Goal: Information Seeking & Learning: Find specific fact

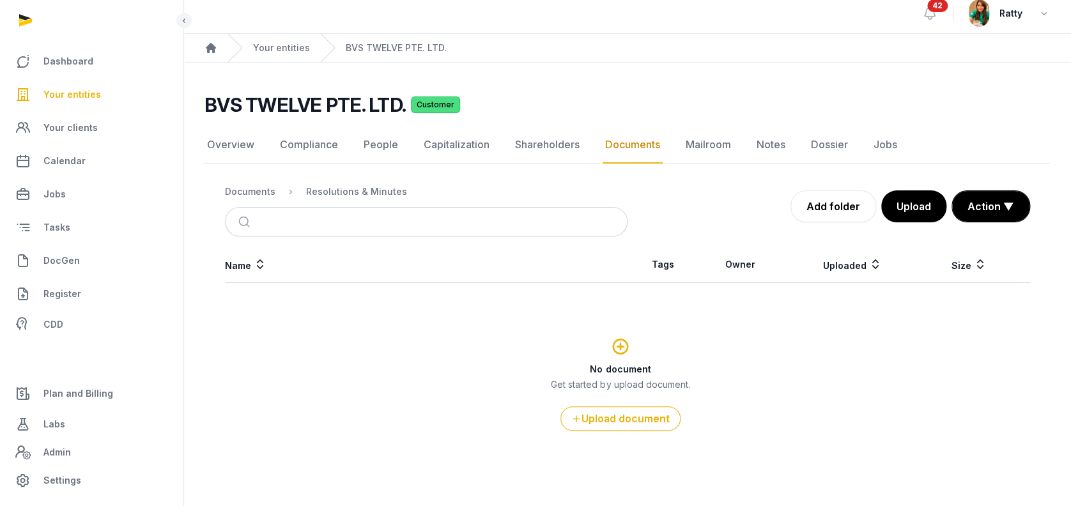
click at [79, 93] on span "Your entities" at bounding box center [72, 94] width 58 height 15
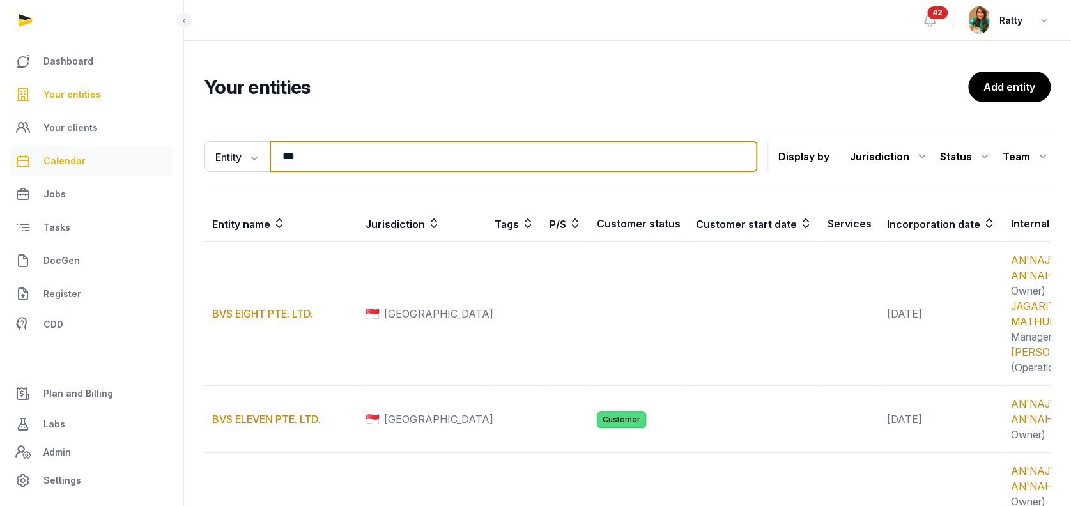
drag, startPoint x: 354, startPoint y: 157, endPoint x: 68, endPoint y: 167, distance: 286.0
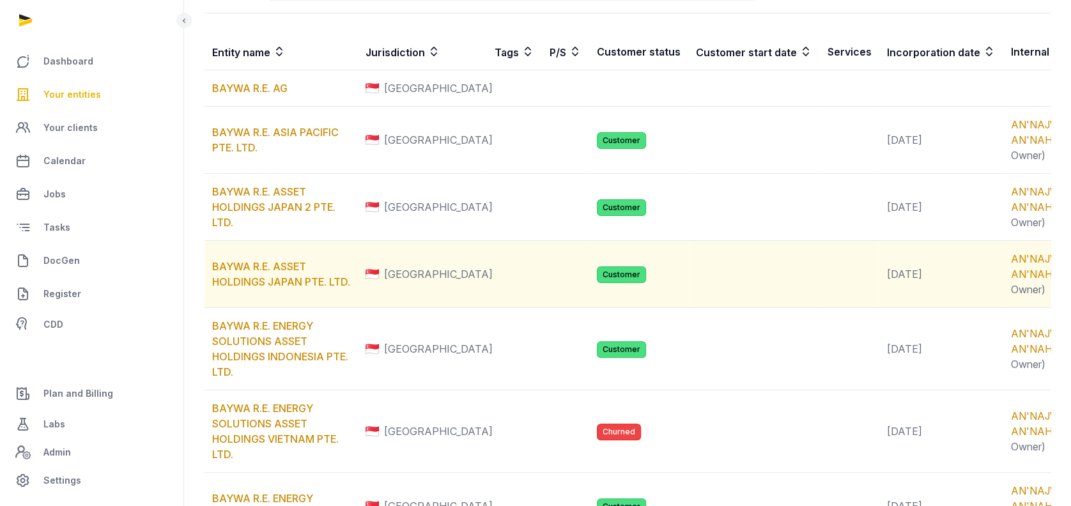
scroll to position [256, 0]
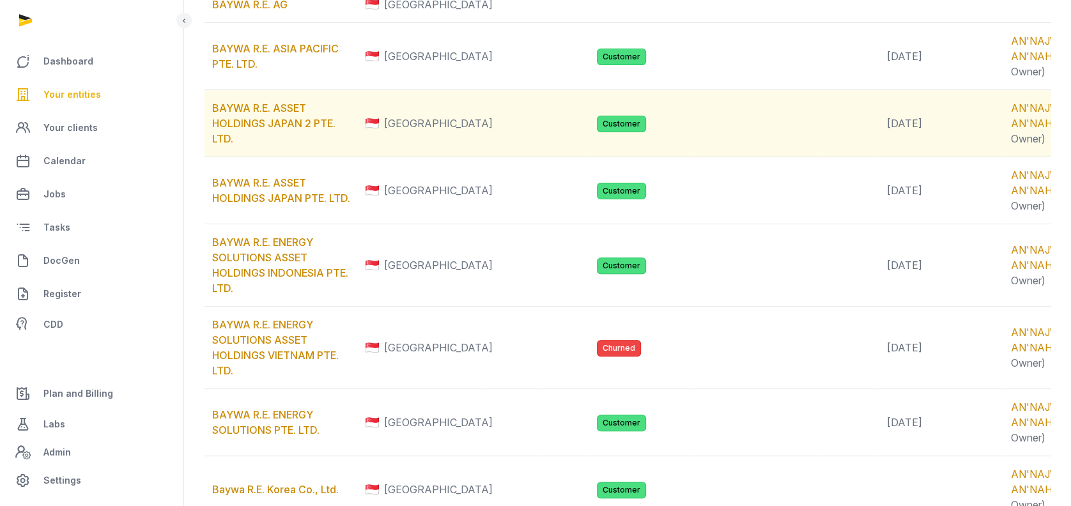
type input "*****"
drag, startPoint x: 254, startPoint y: 168, endPoint x: 247, endPoint y: 178, distance: 11.9
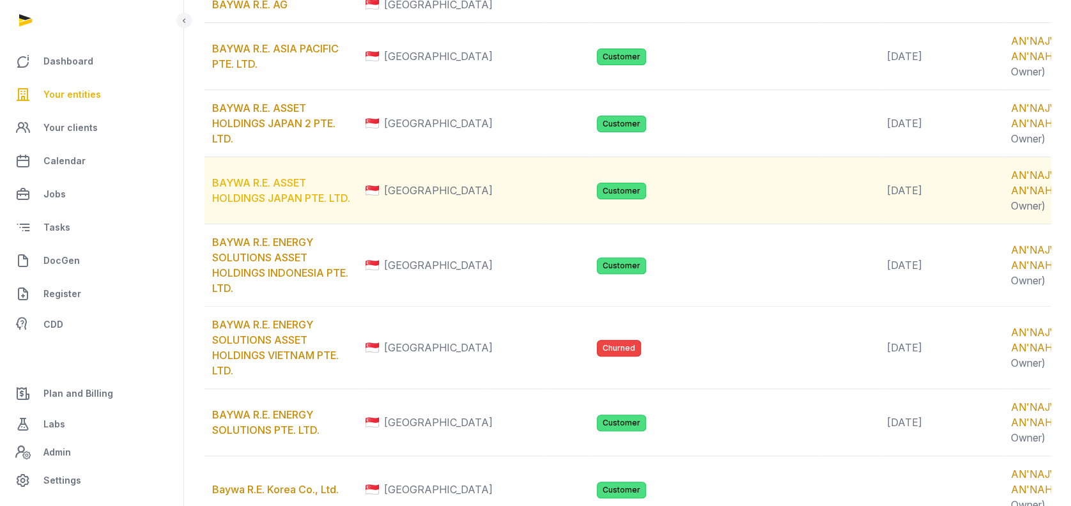
click at [276, 205] on link "BAYWA R.E. ASSET HOLDINGS JAPAN PTE. LTD." at bounding box center [281, 190] width 138 height 28
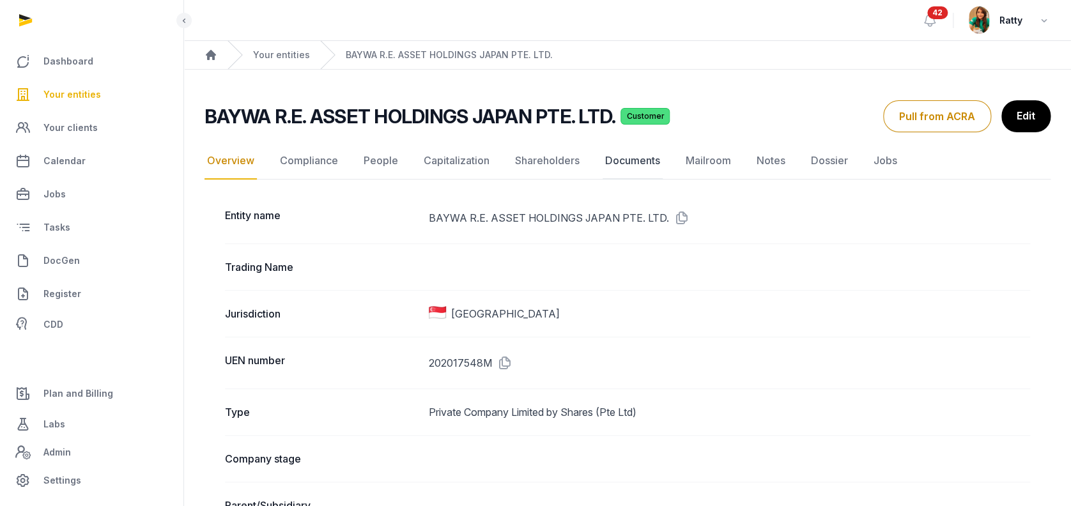
click at [614, 160] on link "Documents" at bounding box center [633, 161] width 60 height 37
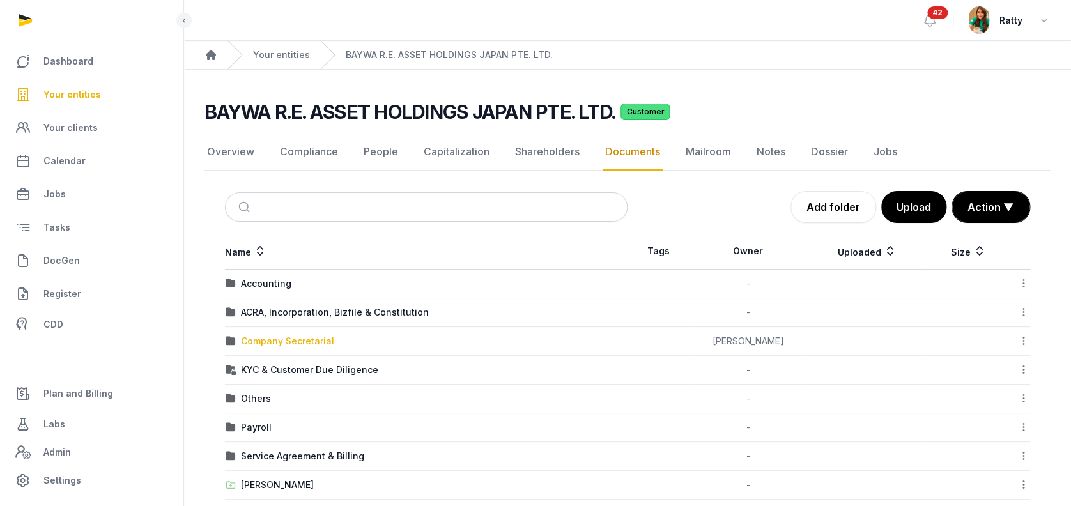
click at [277, 345] on div "Company Secretarial" at bounding box center [287, 341] width 93 height 13
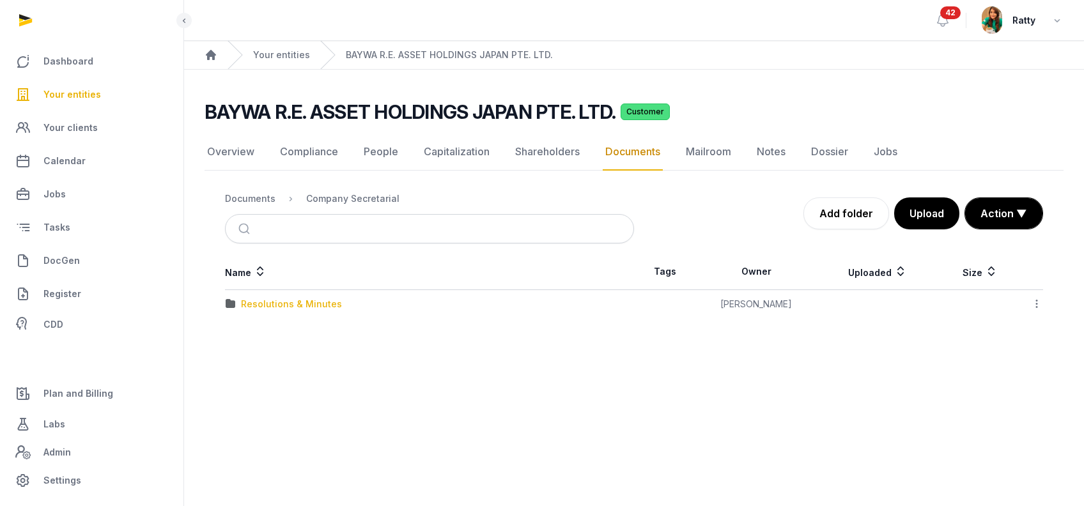
click at [274, 308] on div "Resolutions & Minutes" at bounding box center [291, 304] width 101 height 13
click at [251, 363] on div "2025" at bounding box center [252, 361] width 22 height 13
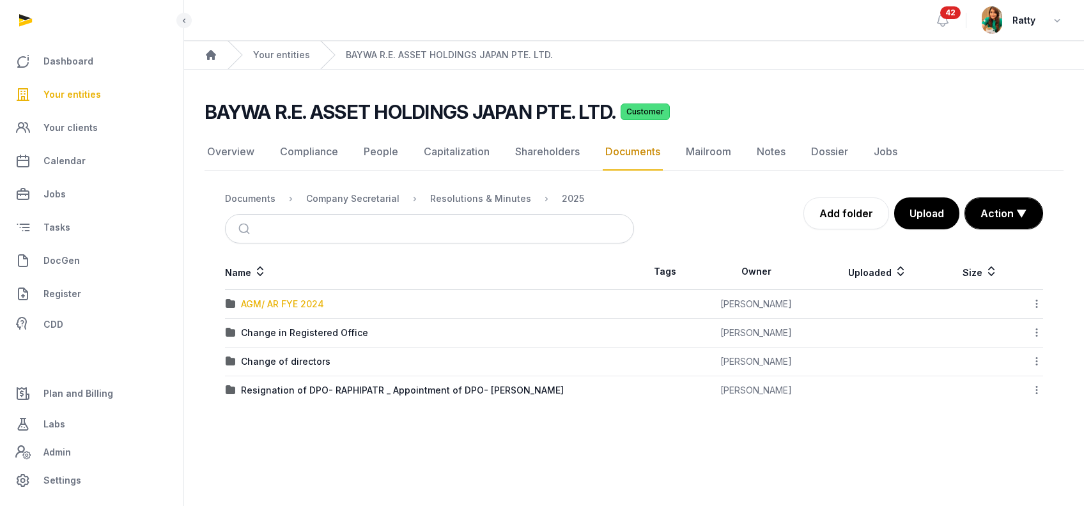
click at [269, 307] on div "AGM/ AR FYE 2024" at bounding box center [282, 304] width 83 height 13
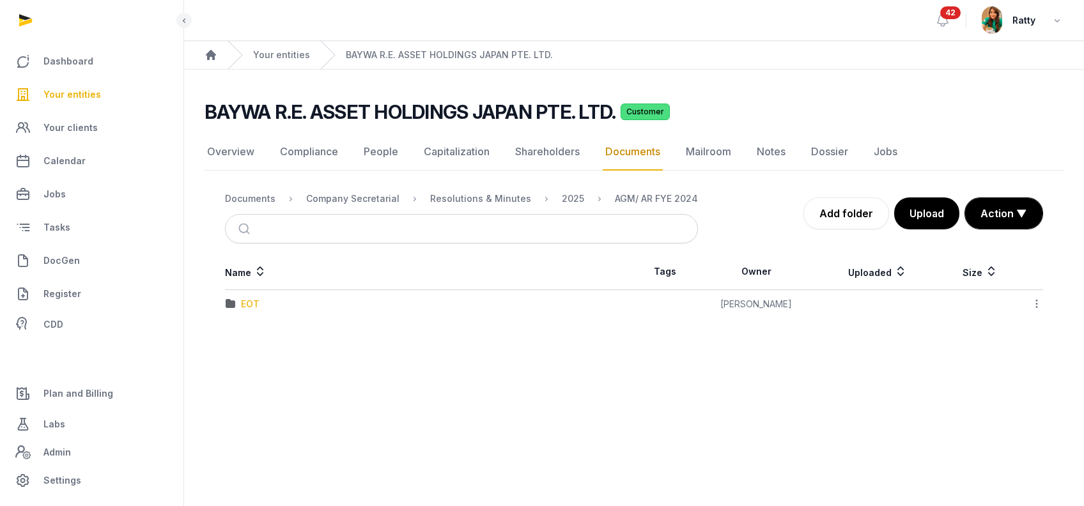
click at [256, 307] on div "EOT" at bounding box center [250, 304] width 19 height 13
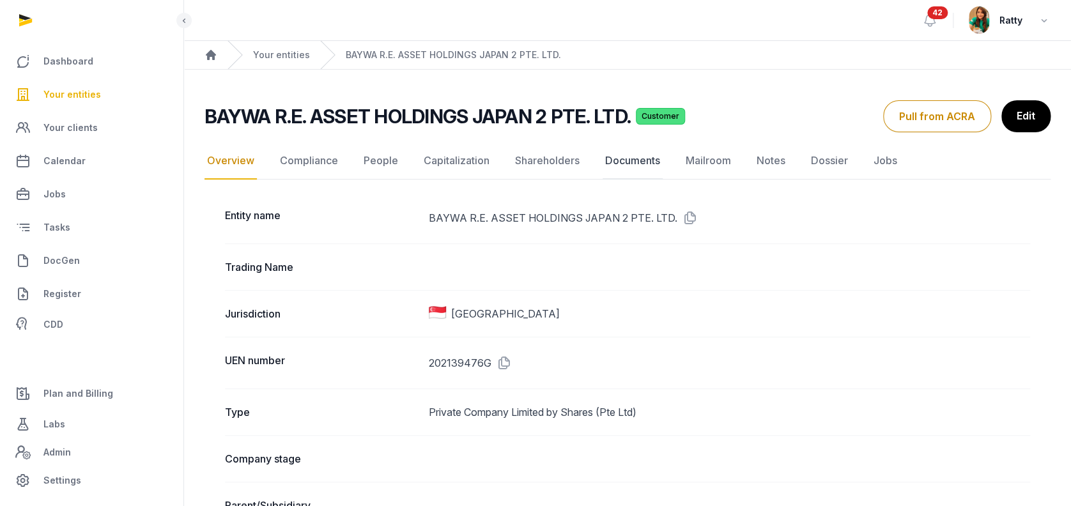
click at [609, 160] on link "Documents" at bounding box center [633, 161] width 60 height 37
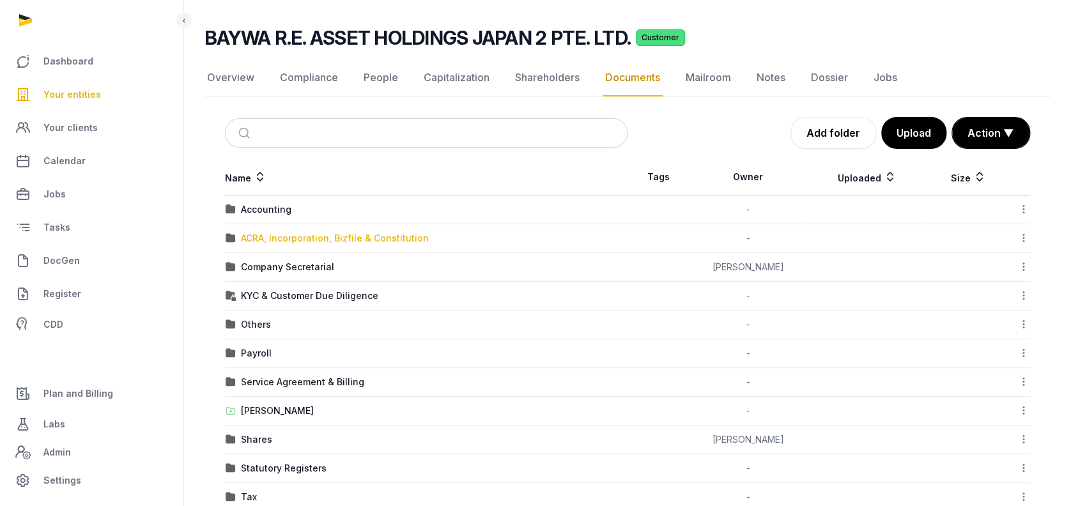
scroll to position [170, 0]
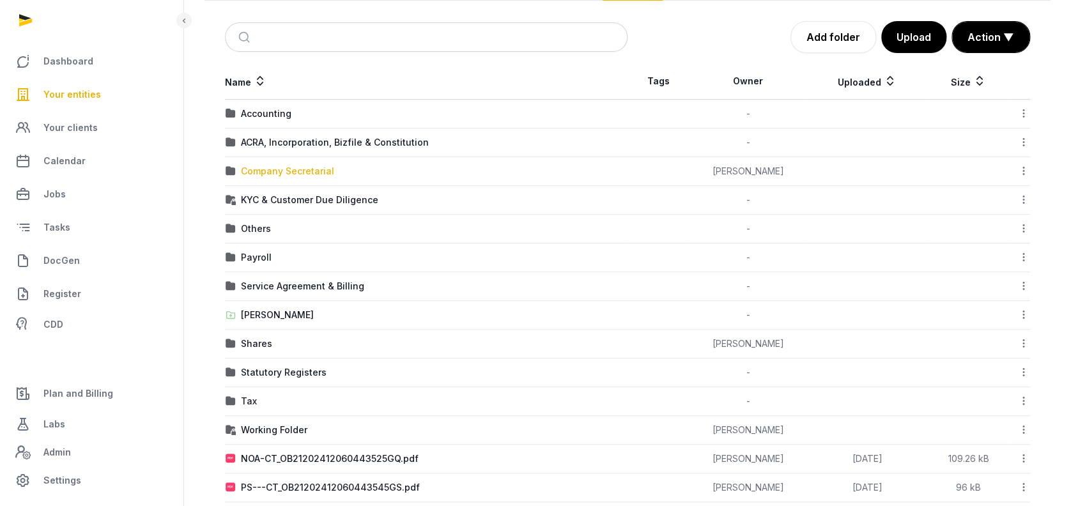
click at [286, 169] on div "Company Secretarial" at bounding box center [287, 171] width 93 height 13
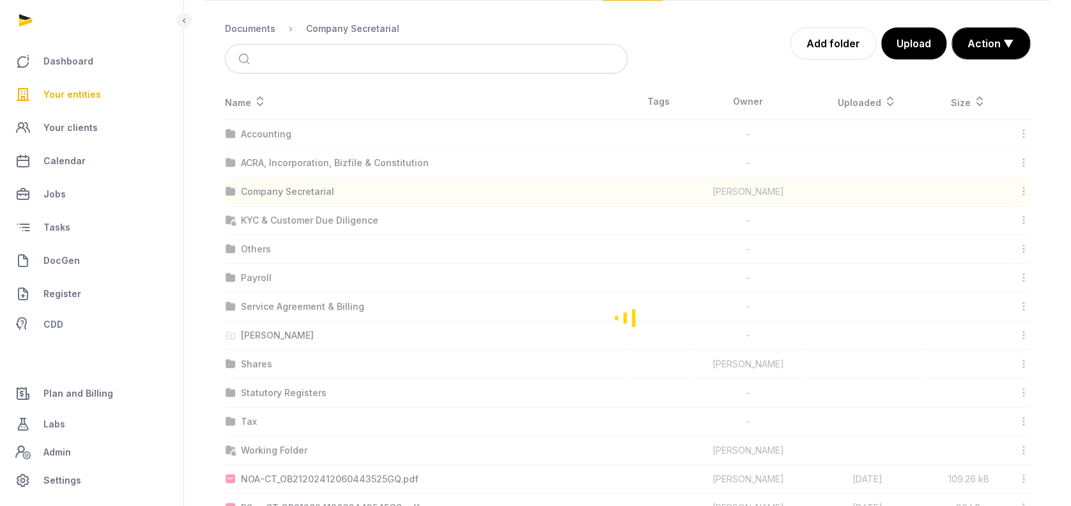
click at [286, 169] on div "Loading" at bounding box center [628, 317] width 846 height 467
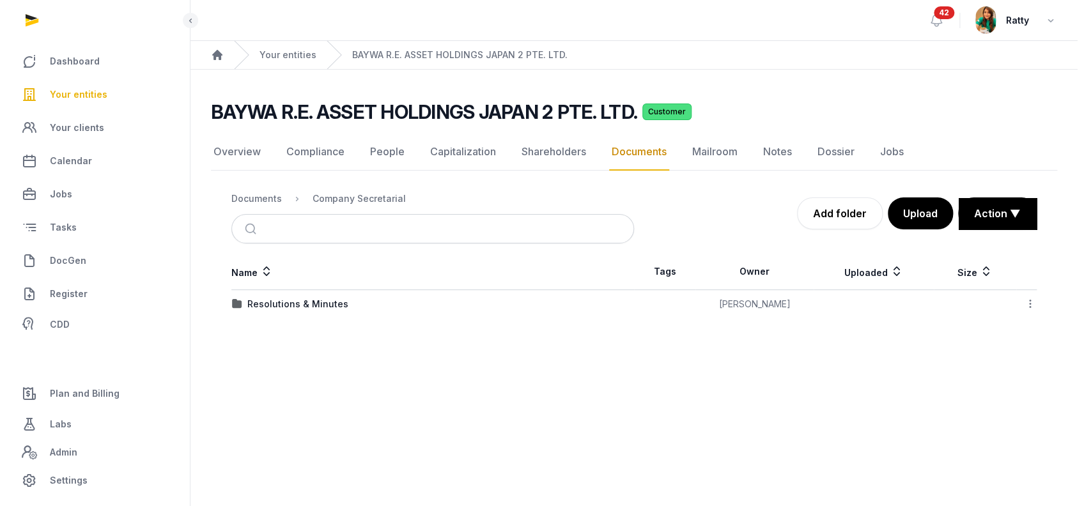
scroll to position [0, 0]
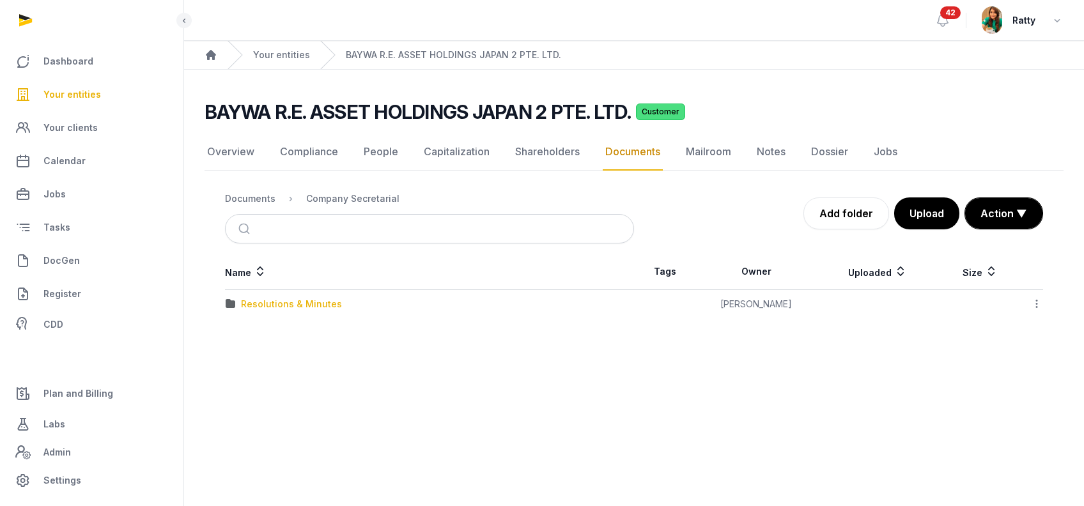
click at [289, 299] on div "Resolutions & Minutes" at bounding box center [291, 304] width 101 height 13
click at [248, 358] on div "2025" at bounding box center [252, 361] width 22 height 13
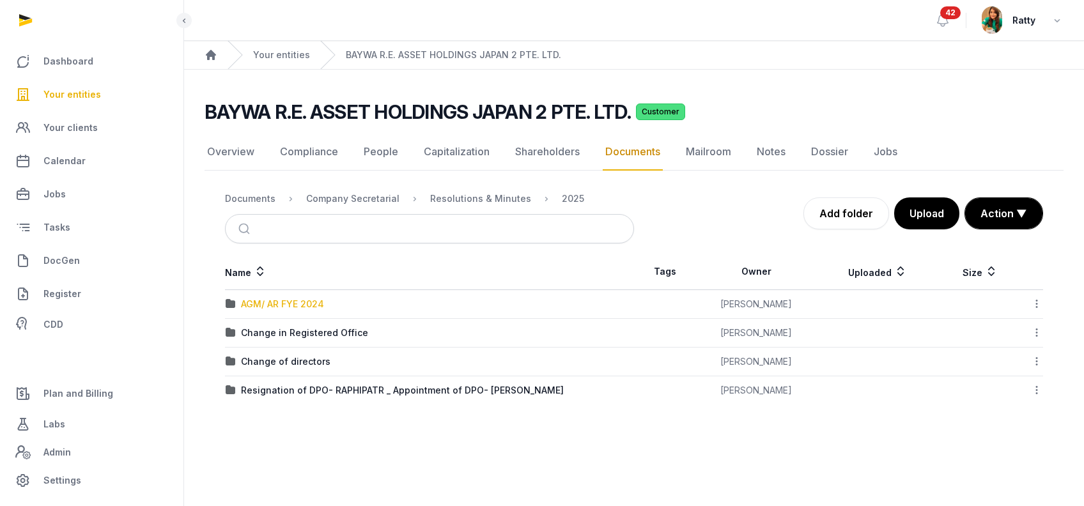
click at [283, 302] on div "AGM/ AR FYE 2024" at bounding box center [282, 304] width 83 height 13
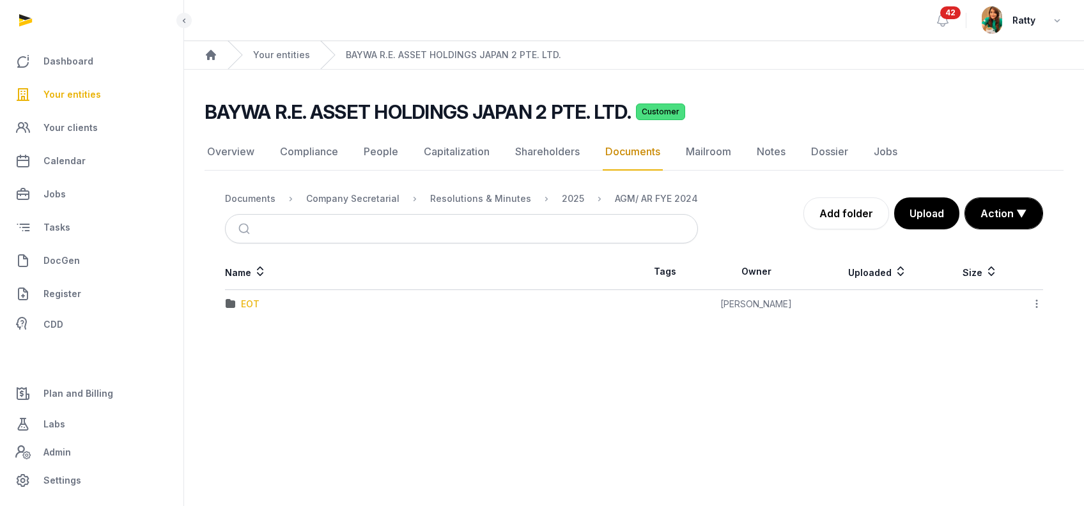
click at [245, 299] on div "EOT" at bounding box center [250, 304] width 19 height 13
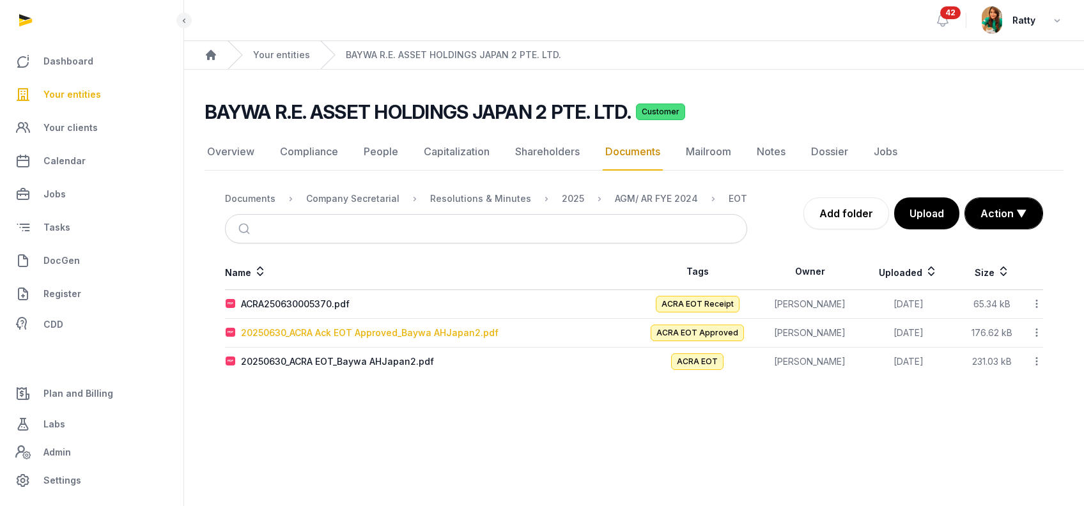
click at [323, 327] on div "20250630_ACRA Ack EOT Approved_Baywa AHJapan2.pdf" at bounding box center [370, 333] width 258 height 13
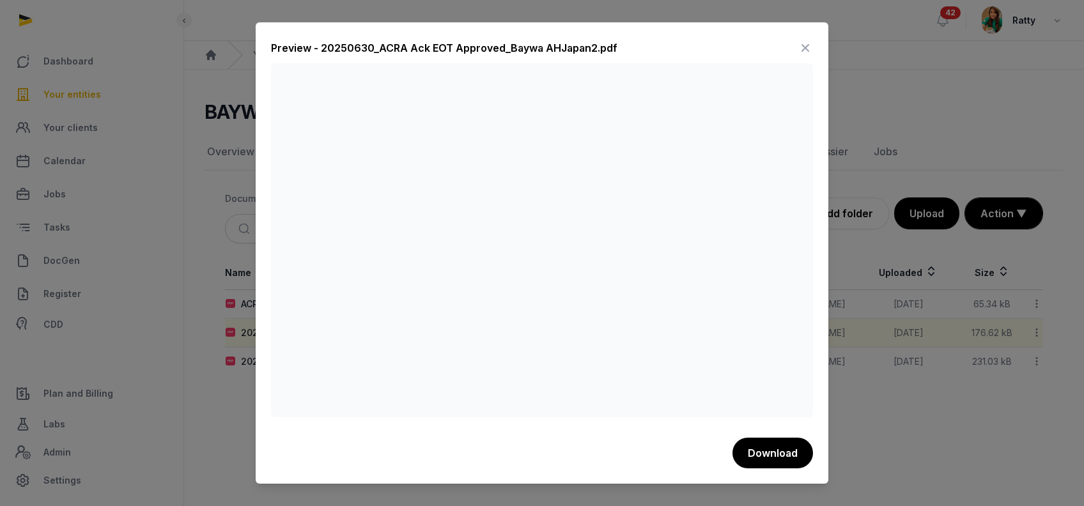
click at [806, 41] on icon at bounding box center [805, 48] width 15 height 20
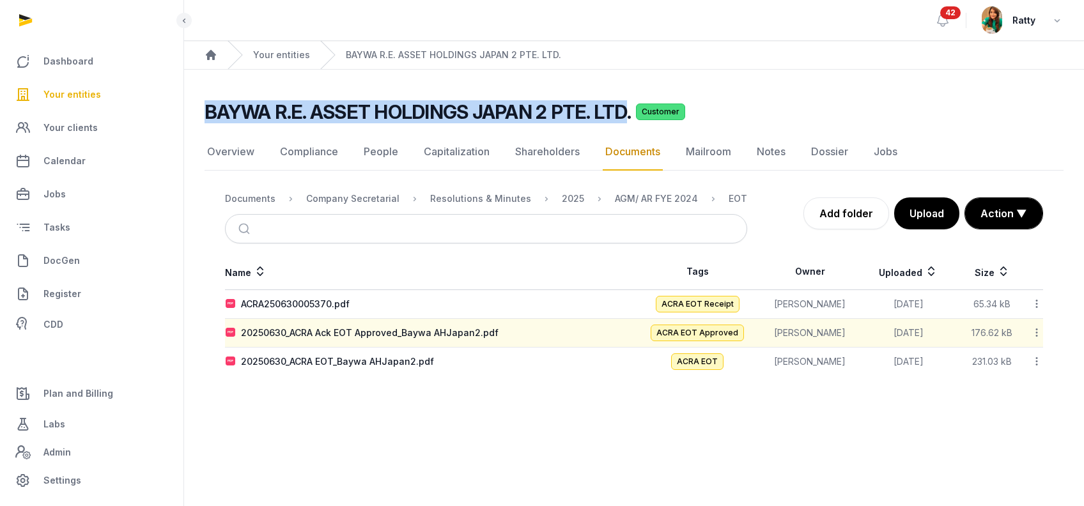
drag, startPoint x: 206, startPoint y: 112, endPoint x: 624, endPoint y: 111, distance: 417.5
click at [624, 111] on h2 "BAYWA R.E. ASSET HOLDINGS JAPAN 2 PTE. LTD." at bounding box center [418, 111] width 426 height 23
copy h2 "BAYWA R.E. ASSET HOLDINGS JAPAN 2 PTE. LTD"
